Goal: Task Accomplishment & Management: Complete application form

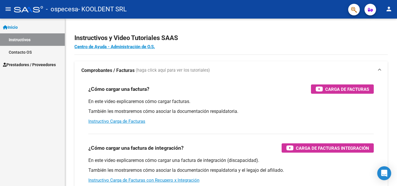
click at [30, 63] on span "Prestadores / Proveedores" at bounding box center [29, 65] width 53 height 6
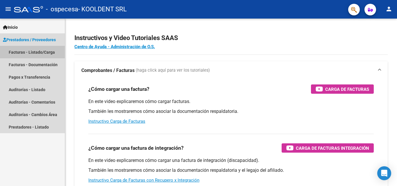
click at [30, 52] on link "Facturas - Listado/Carga" at bounding box center [32, 52] width 65 height 12
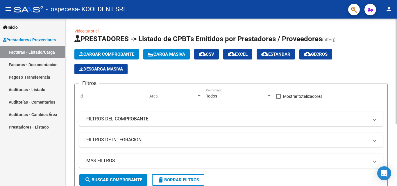
click at [121, 57] on button "Cargar Comprobante" at bounding box center [106, 54] width 65 height 10
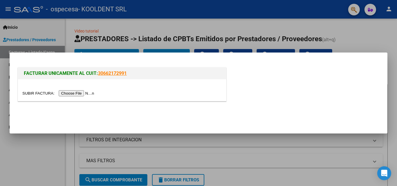
click at [85, 96] on input "file" at bounding box center [59, 93] width 74 height 6
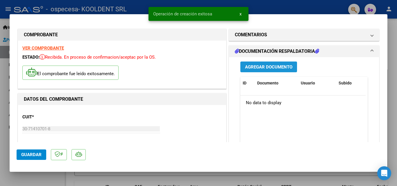
click at [266, 68] on span "Agregar Documento" at bounding box center [268, 67] width 47 height 5
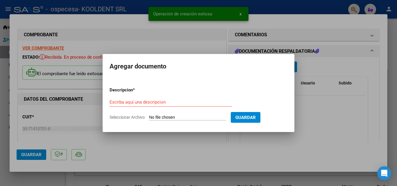
click at [165, 116] on input "Seleccionar Archivo" at bounding box center [187, 118] width 77 height 6
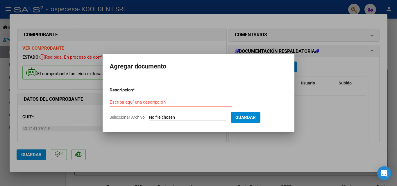
type input "C:\fakepath\CERAMISTA [DATE].xlsx"
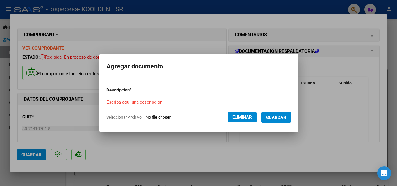
click at [150, 98] on div "Escriba aquí una descripcion" at bounding box center [169, 102] width 127 height 9
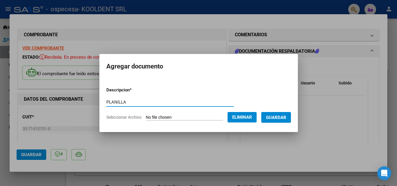
type input "PLANILLA"
click at [280, 118] on span "Guardar" at bounding box center [276, 117] width 20 height 5
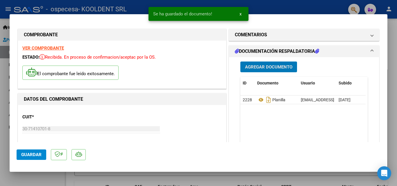
click at [274, 66] on span "Agregar Documento" at bounding box center [268, 67] width 47 height 5
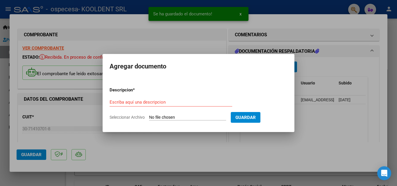
click at [169, 115] on input "Seleccionar Archivo" at bounding box center [187, 118] width 77 height 6
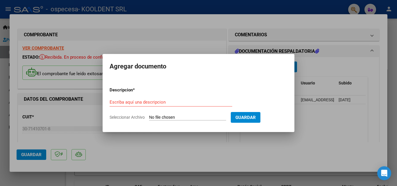
type input "C:\fakepath\FICHAS CERAMISTA [DATE].pdf"
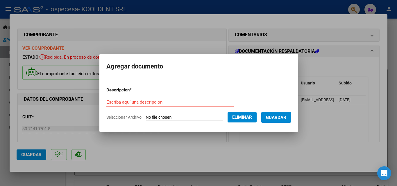
click at [174, 99] on div "Escriba aquí una descripcion" at bounding box center [169, 102] width 127 height 9
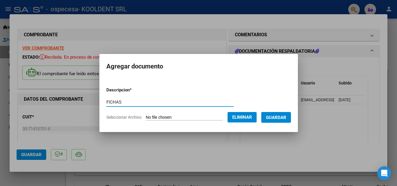
type input "FICHAS"
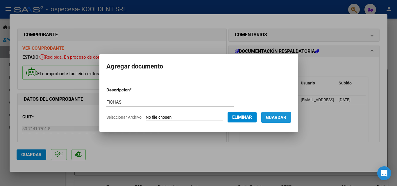
click at [283, 115] on span "Guardar" at bounding box center [276, 117] width 20 height 5
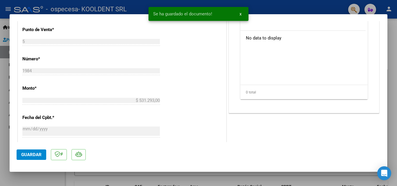
scroll to position [203, 0]
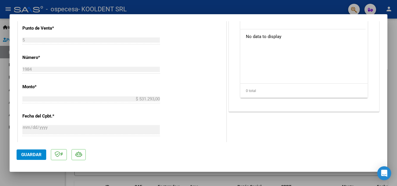
click at [36, 152] on span "Guardar" at bounding box center [31, 154] width 20 height 5
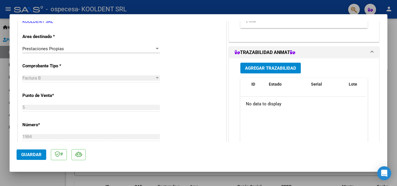
scroll to position [53, 0]
